Goal: Task Accomplishment & Management: Manage account settings

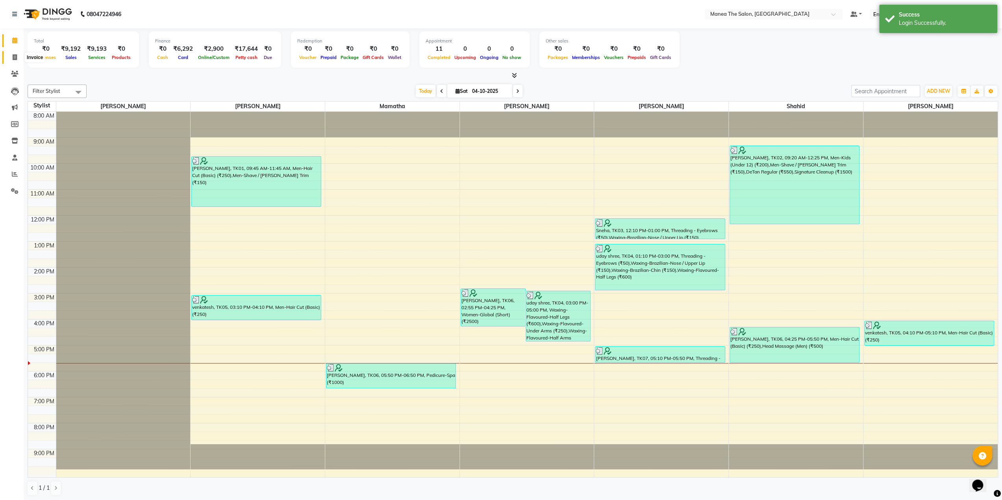
click at [14, 56] on icon at bounding box center [15, 57] width 4 height 6
select select "service"
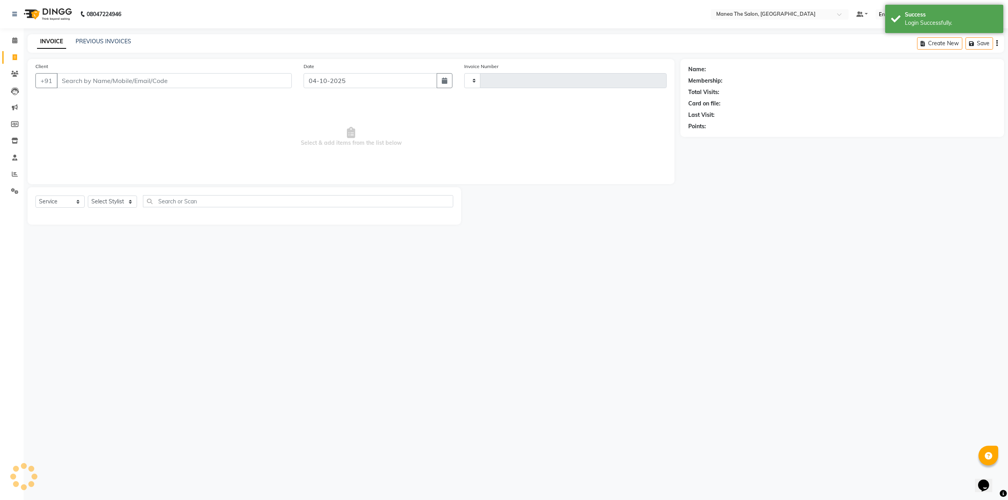
type input "1987"
select select "5514"
click at [81, 42] on link "PREVIOUS INVOICES" at bounding box center [104, 41] width 56 height 7
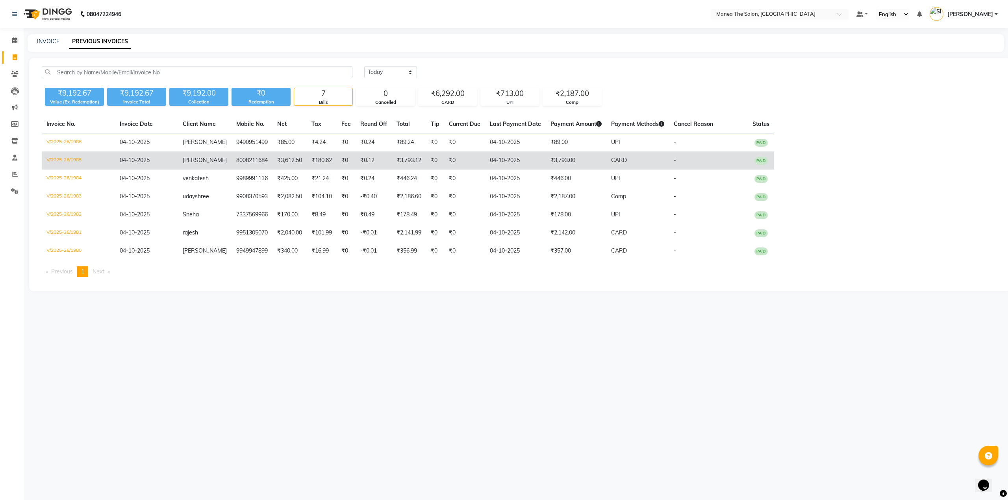
click at [63, 161] on td "V/2025-26/1985" at bounding box center [78, 161] width 73 height 18
click at [250, 157] on td "8008211684" at bounding box center [251, 161] width 41 height 18
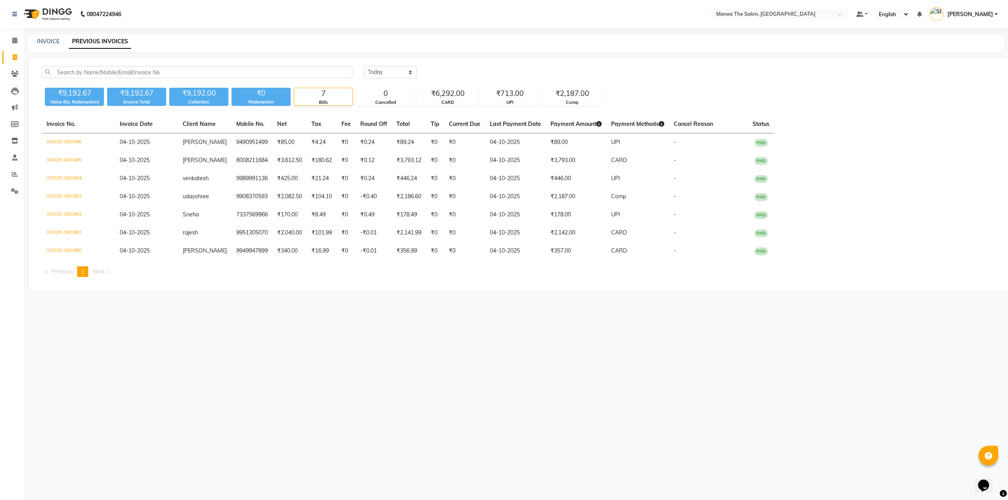
click at [970, 13] on span "[PERSON_NAME]" at bounding box center [970, 14] width 46 height 8
click at [959, 56] on link "Sign out" at bounding box center [957, 56] width 72 height 12
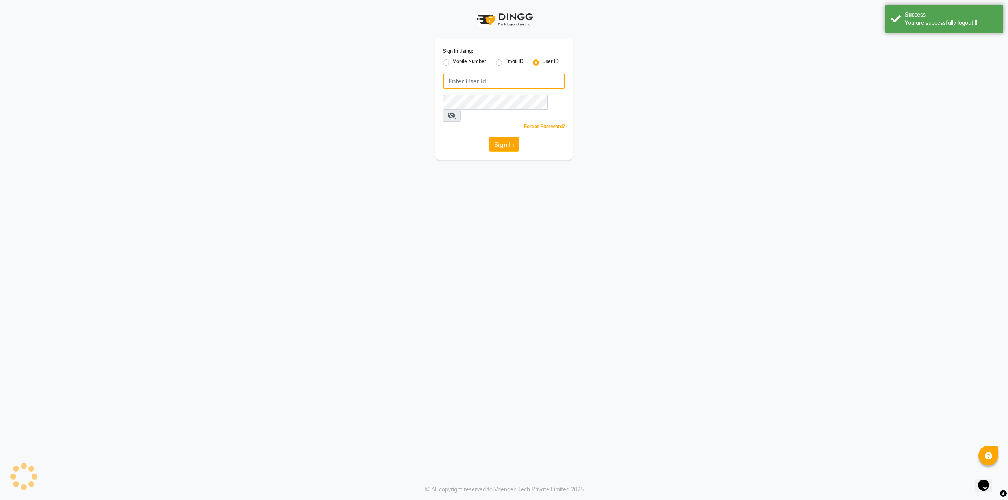
type input "9536798067"
click at [452, 62] on label "Mobile Number" at bounding box center [469, 62] width 34 height 9
click at [452, 62] on input "Mobile Number" at bounding box center [454, 60] width 5 height 5
radio input "true"
radio input "false"
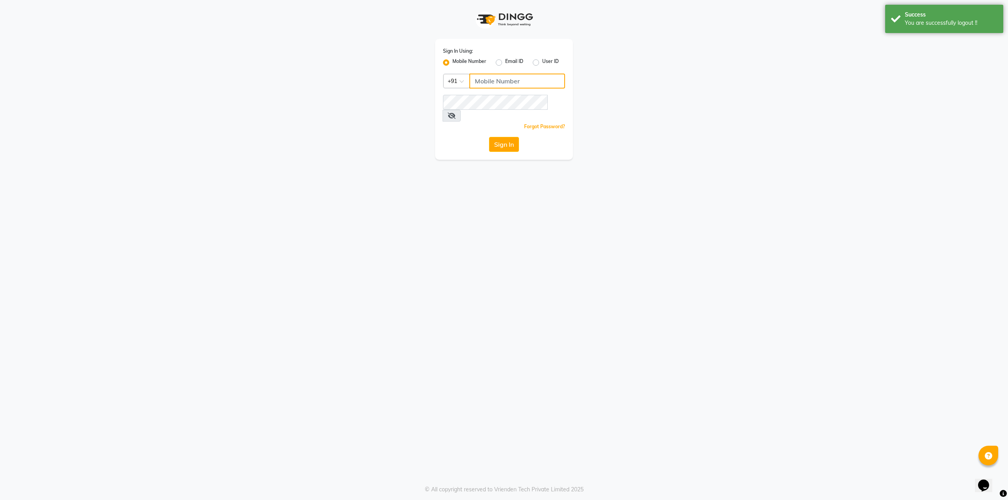
click at [490, 80] on input "Username" at bounding box center [517, 81] width 96 height 15
type input "9490021622"
click at [600, 226] on div "Sign In Using: Mobile Number Email ID User ID Country Code × [PHONE_NUMBER] Rem…" at bounding box center [504, 250] width 1008 height 500
click at [500, 137] on button "Sign In" at bounding box center [504, 144] width 30 height 15
click at [395, 212] on div "Sign In Using: Mobile Number Email ID User ID Country Code × [PHONE_NUMBER] Rem…" at bounding box center [504, 250] width 1008 height 500
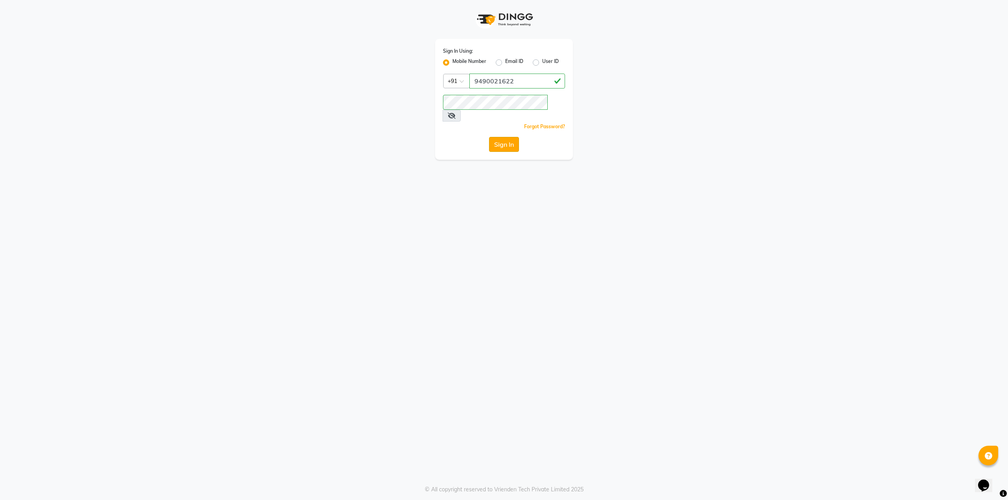
click at [513, 137] on button "Sign In" at bounding box center [504, 144] width 30 height 15
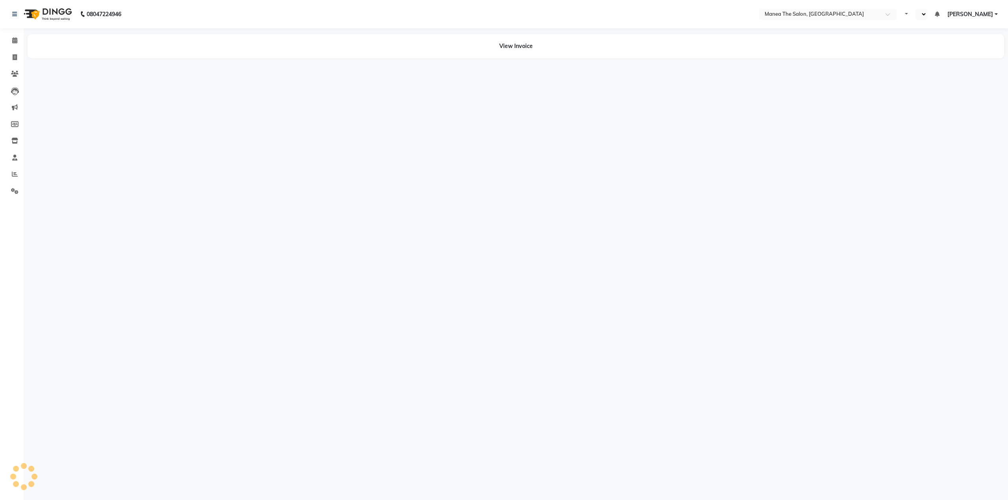
select select "en"
